Goal: Task Accomplishment & Management: Use online tool/utility

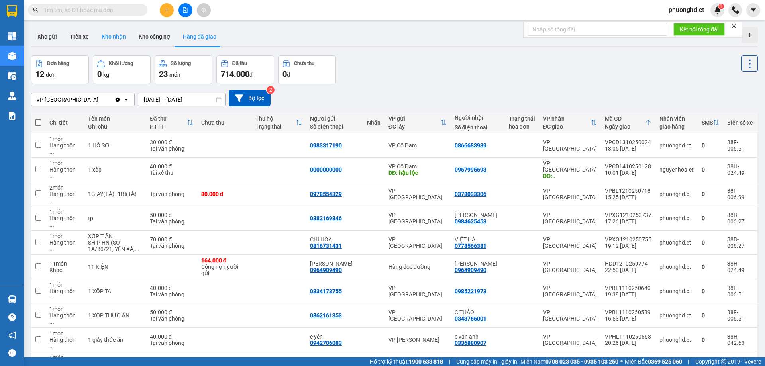
click at [100, 31] on button "Kho nhận" at bounding box center [113, 36] width 37 height 19
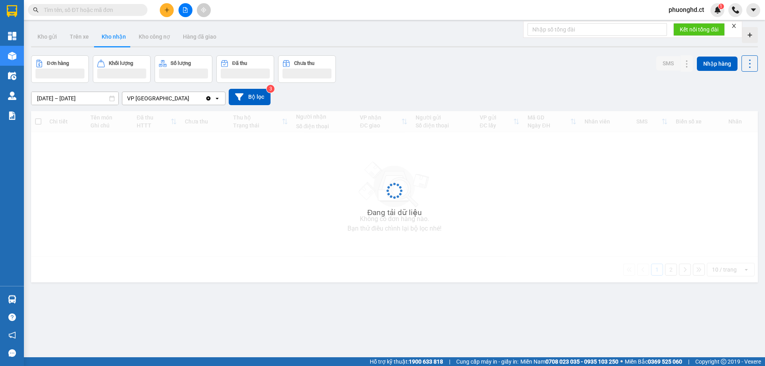
click at [735, 25] on icon "close" at bounding box center [734, 26] width 4 height 4
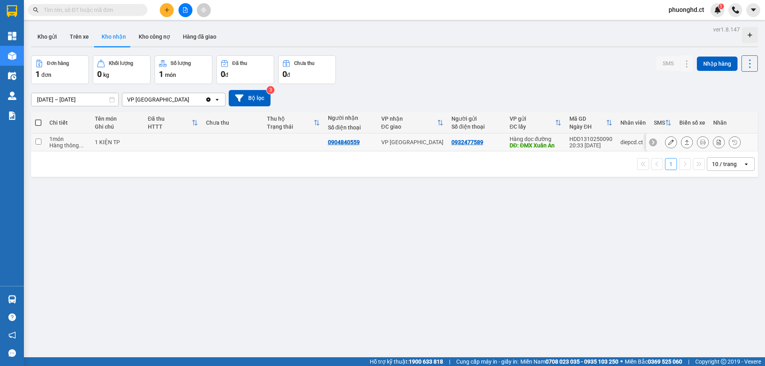
click at [668, 144] on icon at bounding box center [671, 142] width 6 height 6
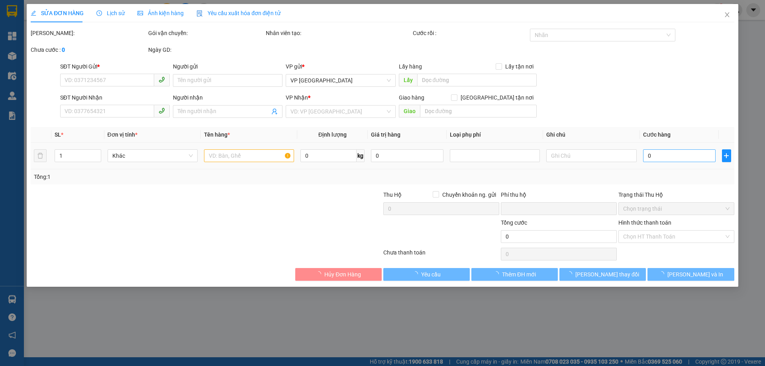
type input "0932477589"
type input "ĐMX Xuân An"
type input "0904840559"
type input "0"
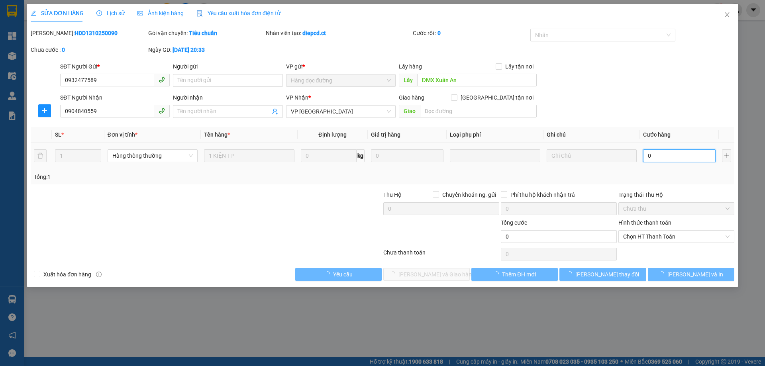
click at [665, 155] on input "0" at bounding box center [679, 155] width 72 height 13
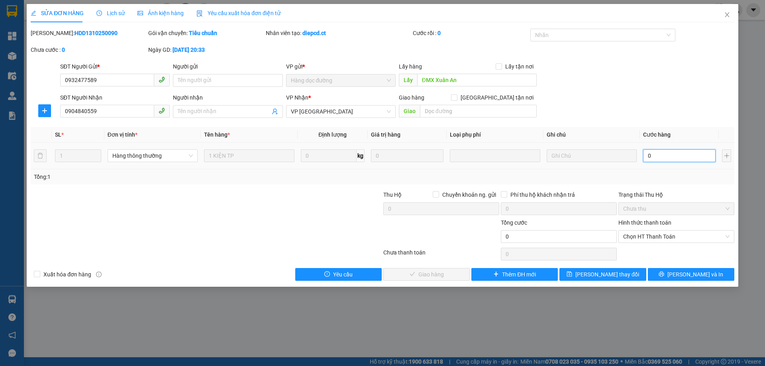
type input "40"
click at [659, 233] on span "Chọn HT Thanh Toán" at bounding box center [676, 237] width 106 height 12
type input "40"
type input "40.000"
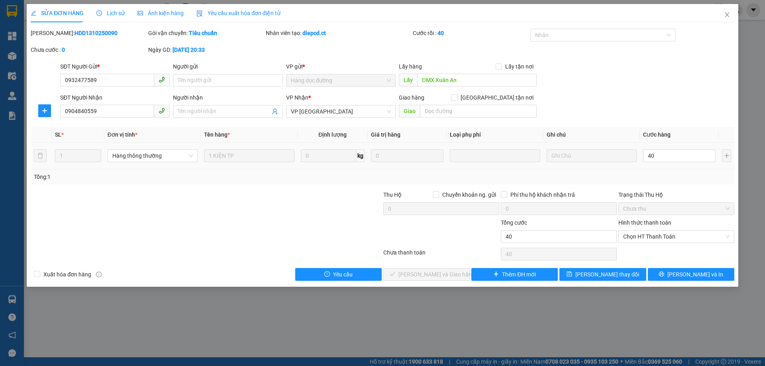
type input "40.000"
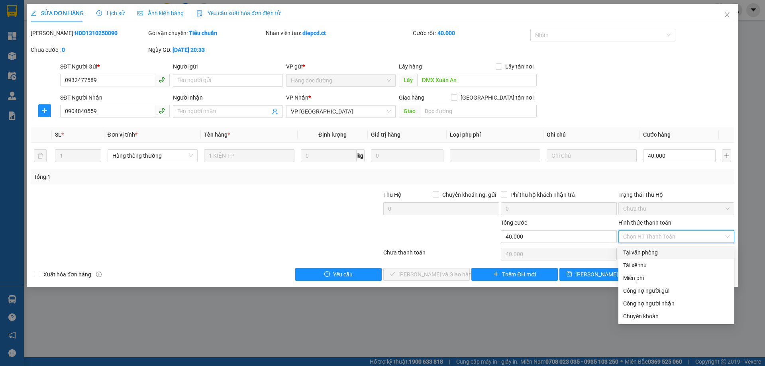
click at [638, 250] on div "Tại văn phòng" at bounding box center [676, 252] width 106 height 9
type input "0"
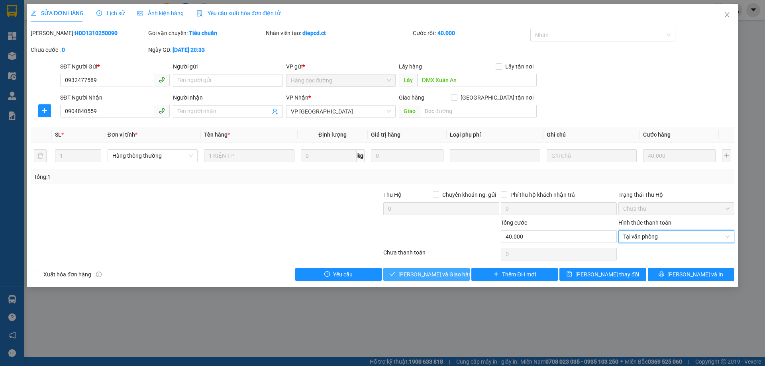
click at [429, 274] on span "[PERSON_NAME] và Giao hàng" at bounding box center [436, 274] width 76 height 9
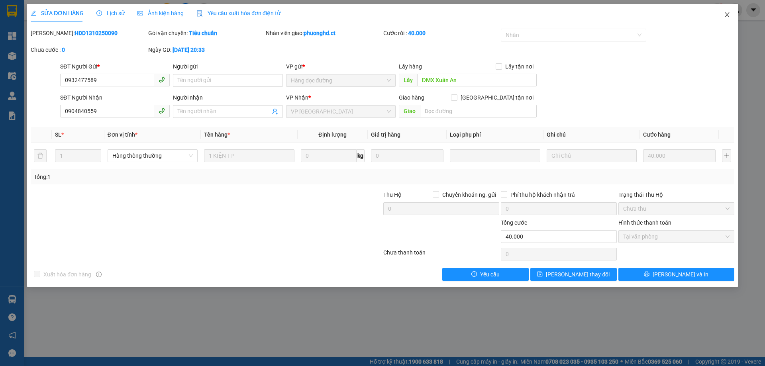
click at [722, 15] on span "Close" at bounding box center [727, 15] width 22 height 22
